Goal: Transaction & Acquisition: Subscribe to service/newsletter

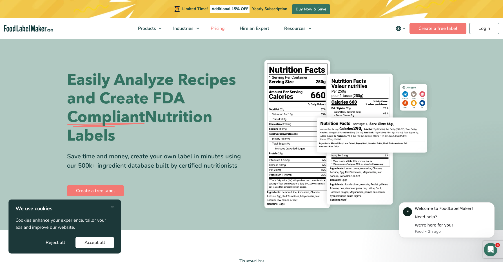
click at [215, 29] on span "Pricing" at bounding box center [217, 28] width 16 height 6
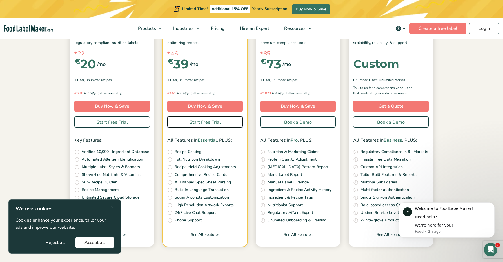
click at [230, 122] on link "Start Free Trial" at bounding box center [204, 121] width 75 height 11
